Goal: Information Seeking & Learning: Learn about a topic

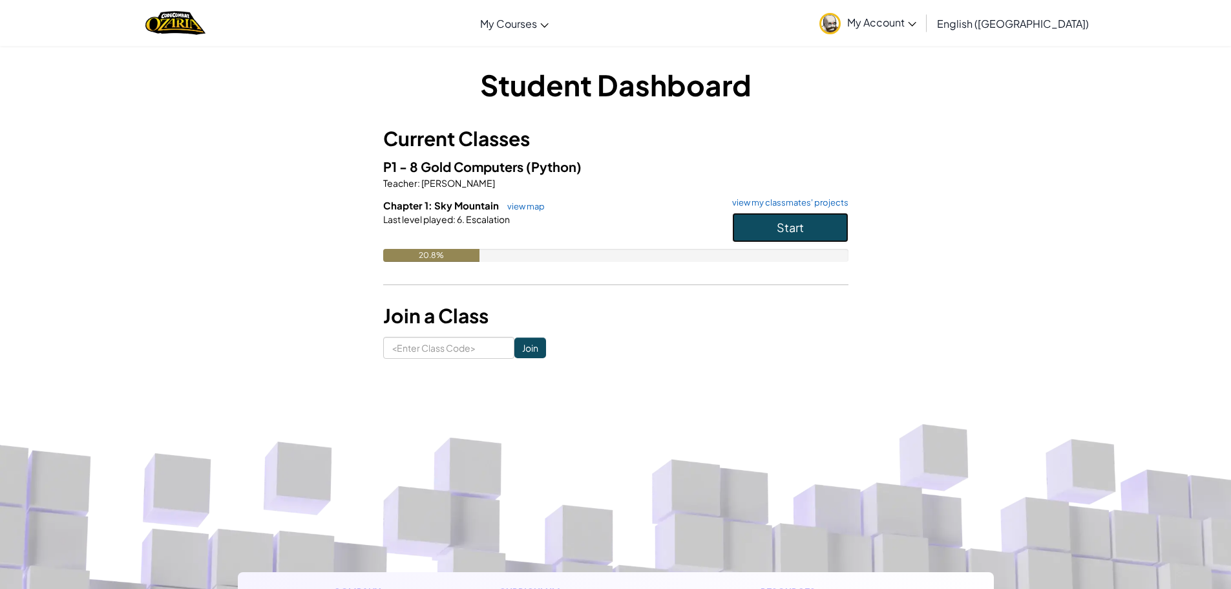
click at [807, 241] on button "Start" at bounding box center [790, 228] width 116 height 30
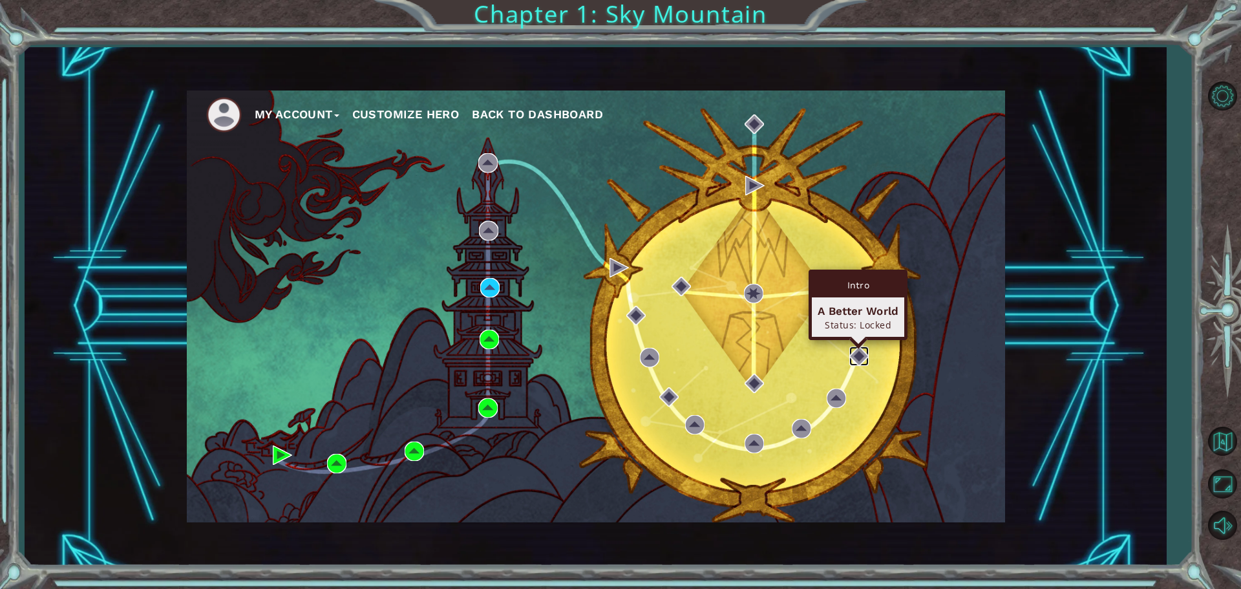
click at [856, 364] on img at bounding box center [858, 355] width 19 height 19
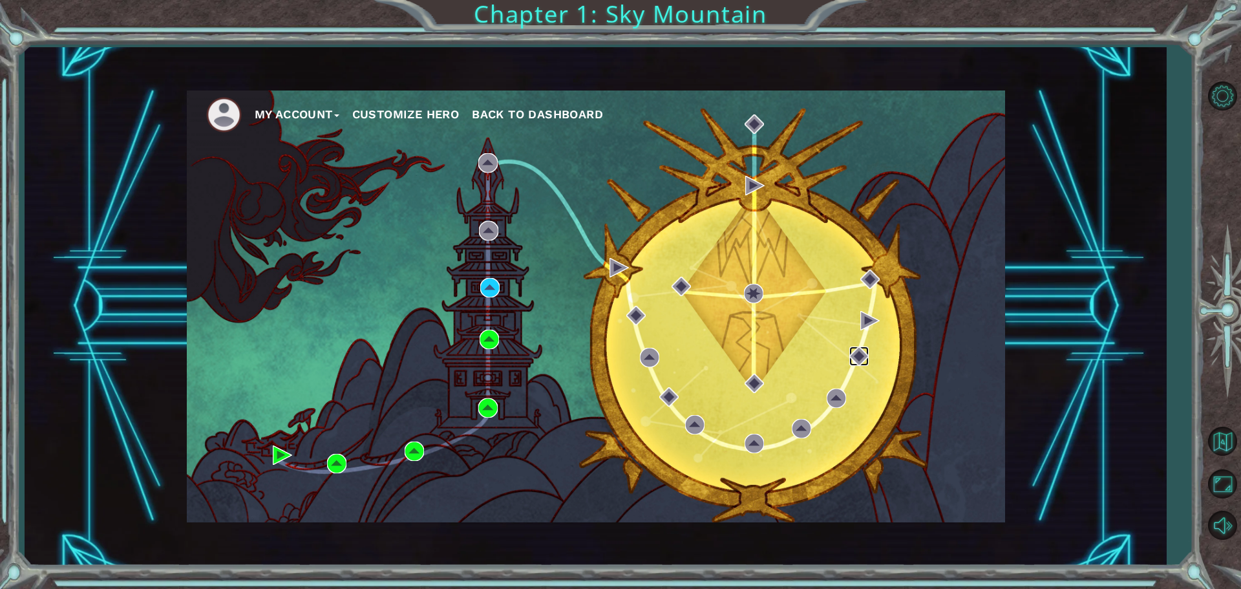
click at [856, 364] on img at bounding box center [858, 355] width 19 height 19
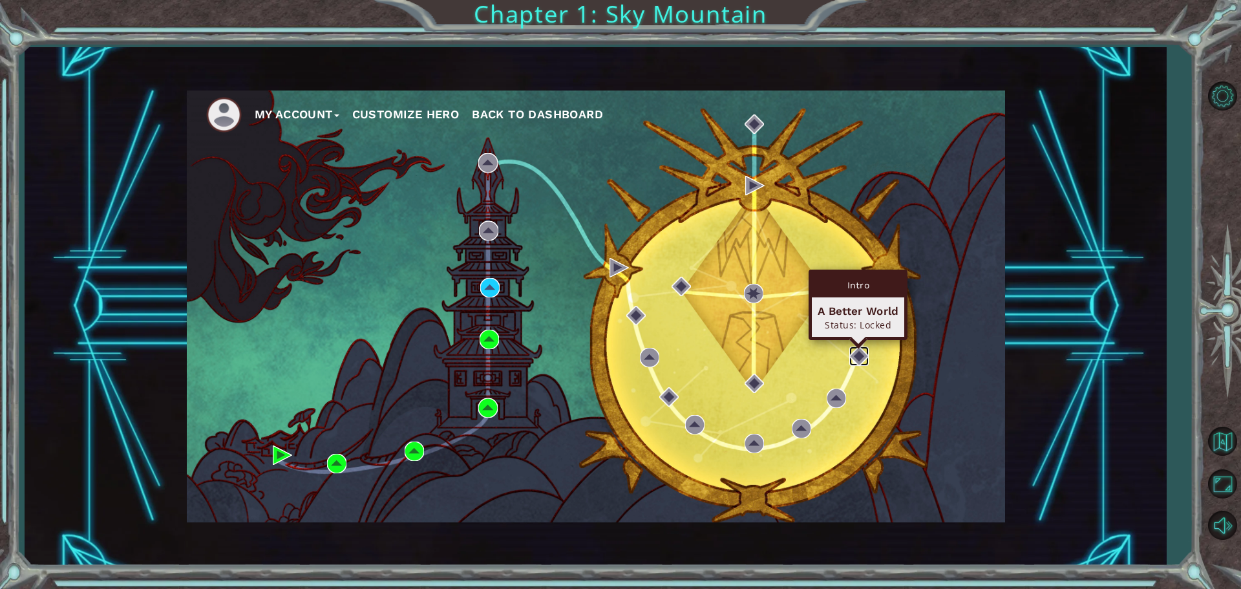
click at [856, 356] on img at bounding box center [858, 355] width 19 height 19
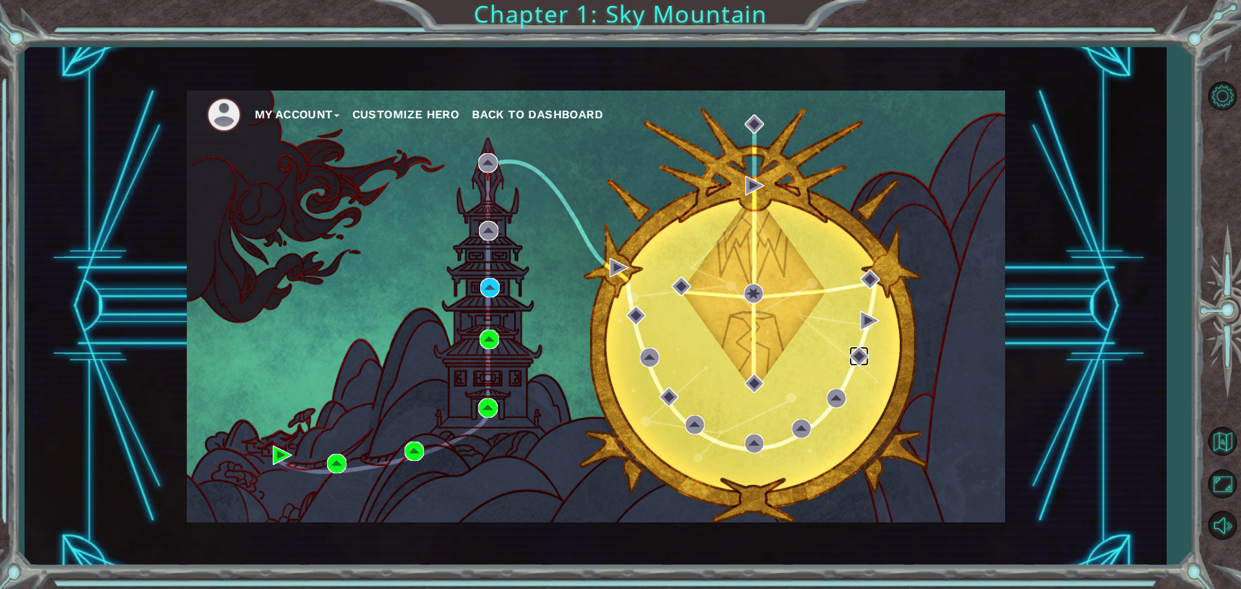
click at [856, 356] on img at bounding box center [858, 355] width 19 height 19
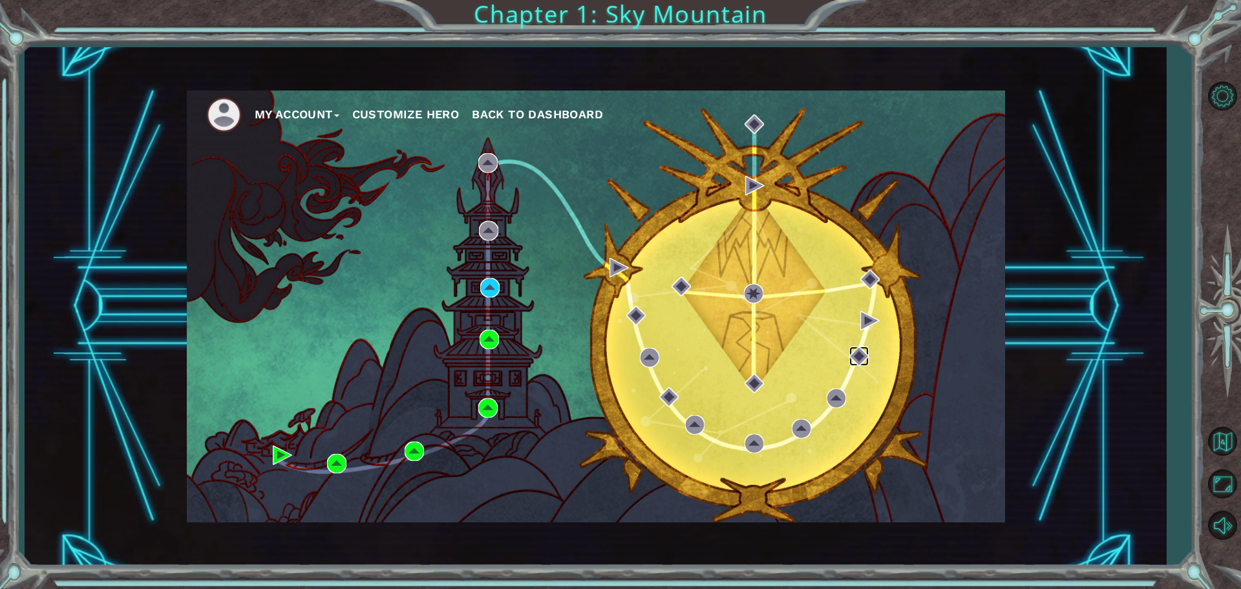
click at [856, 356] on img at bounding box center [858, 355] width 19 height 19
